Goal: Transaction & Acquisition: Obtain resource

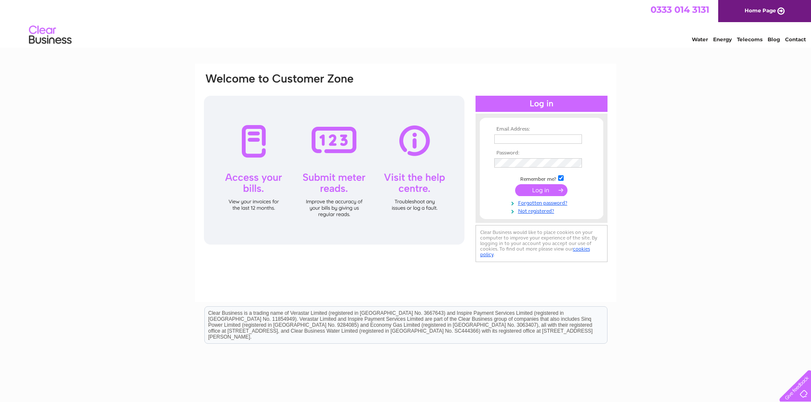
type input "[EMAIL_ADDRESS][DOMAIN_NAME]"
click at [543, 189] on input "submit" at bounding box center [541, 190] width 52 height 12
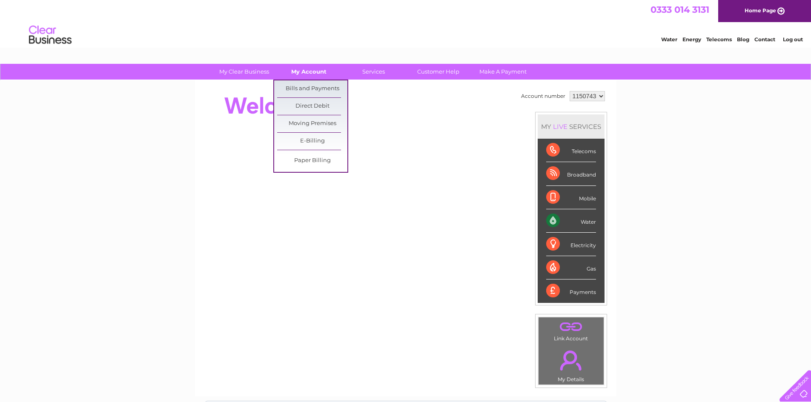
click at [299, 73] on link "My Account" at bounding box center [309, 72] width 70 height 16
click at [299, 89] on link "Bills and Payments" at bounding box center [312, 88] width 70 height 17
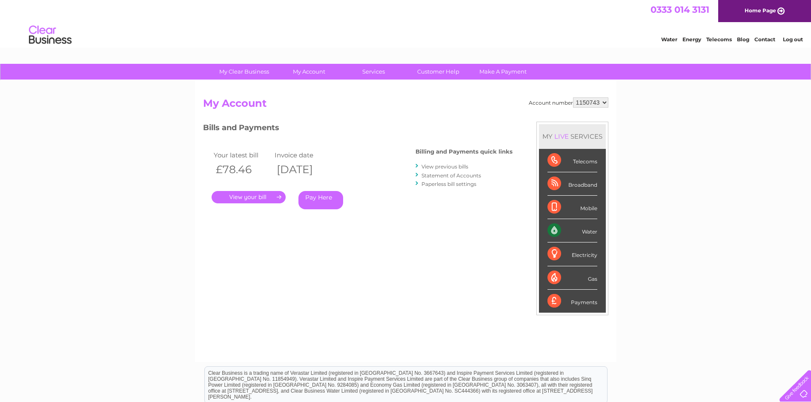
click at [233, 197] on link "." at bounding box center [248, 197] width 74 height 12
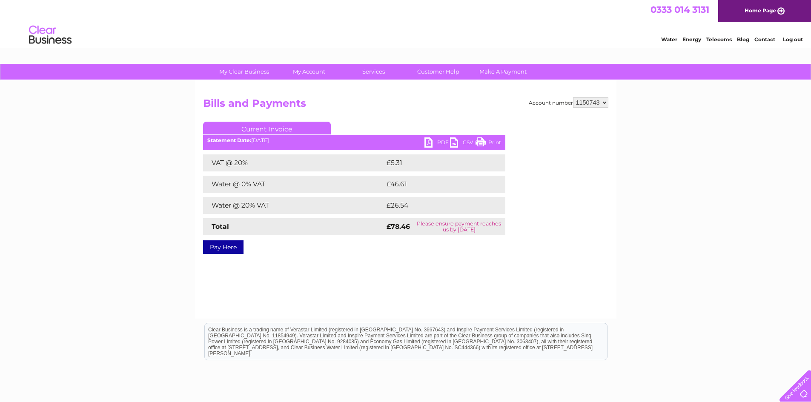
click at [433, 141] on link "PDF" at bounding box center [437, 143] width 26 height 12
click at [626, 198] on div "My Clear Business Login Details My Details My Preferences Link Account My Accou…" at bounding box center [405, 264] width 811 height 400
click at [786, 38] on link "Log out" at bounding box center [793, 39] width 20 height 6
